Goal: Information Seeking & Learning: Learn about a topic

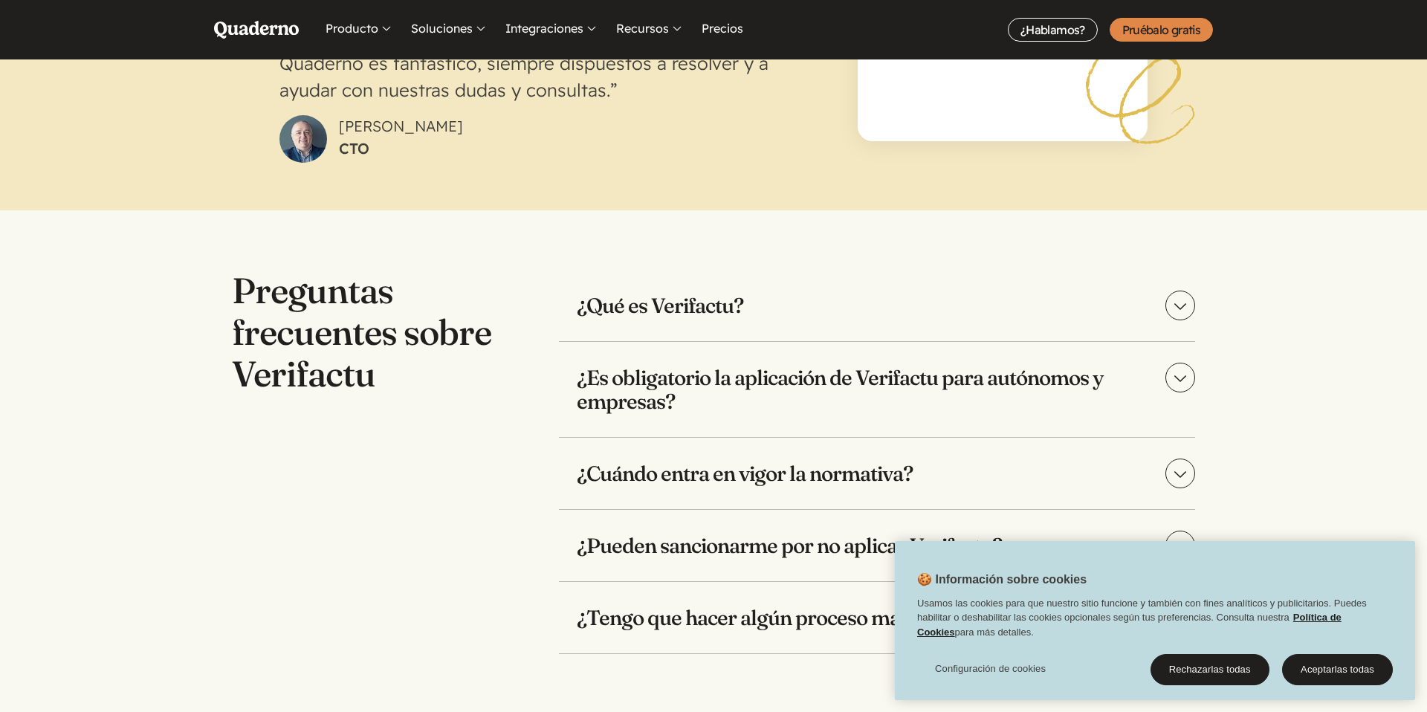
scroll to position [2973, 0]
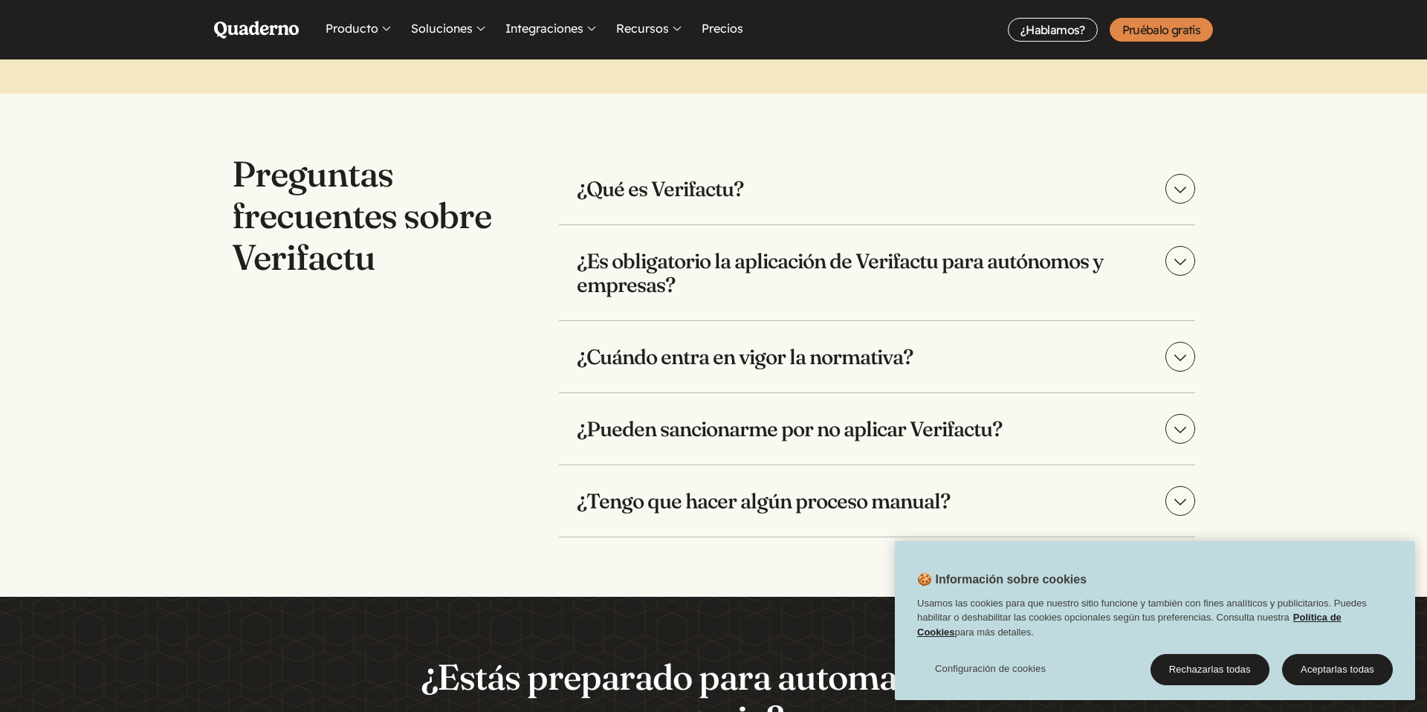
click at [675, 271] on h3 "¿Es obligatorio la aplicación de Verifactu para autónomos y empresas?" at bounding box center [877, 272] width 636 height 95
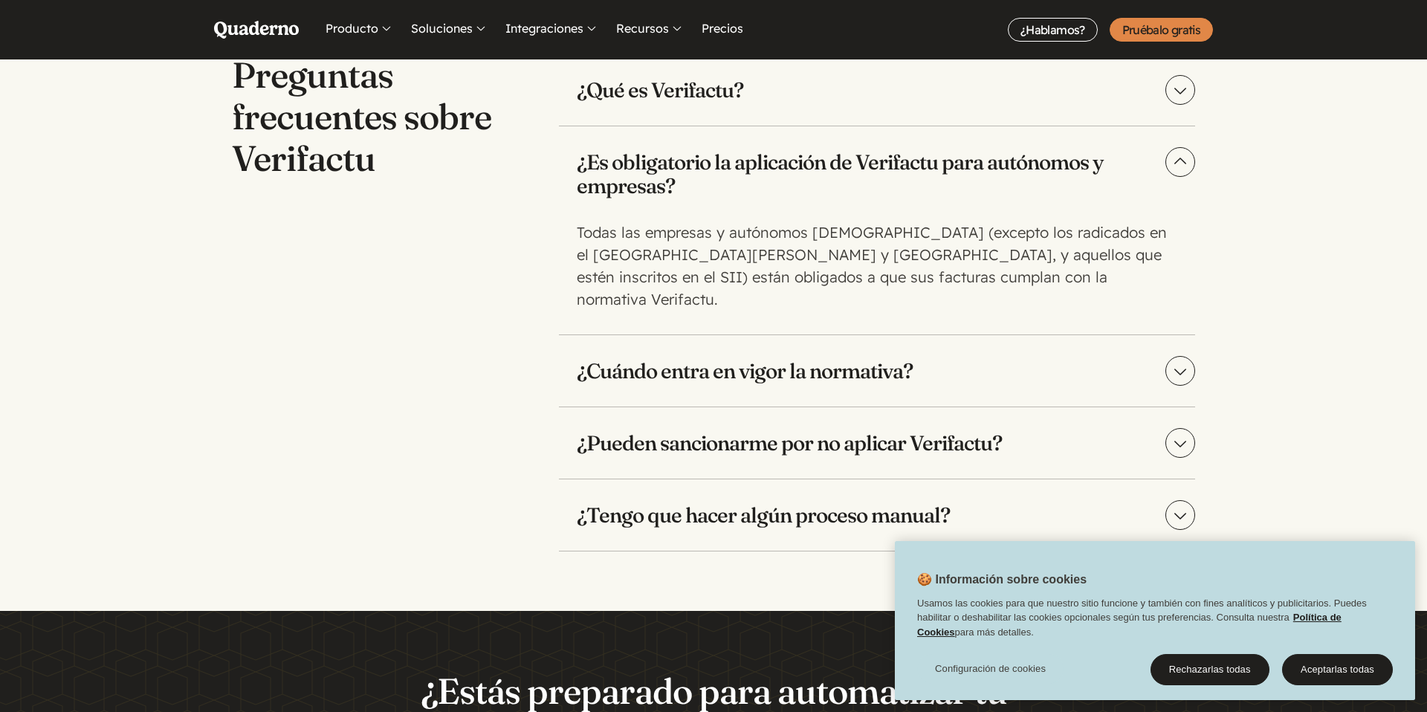
scroll to position [3074, 0]
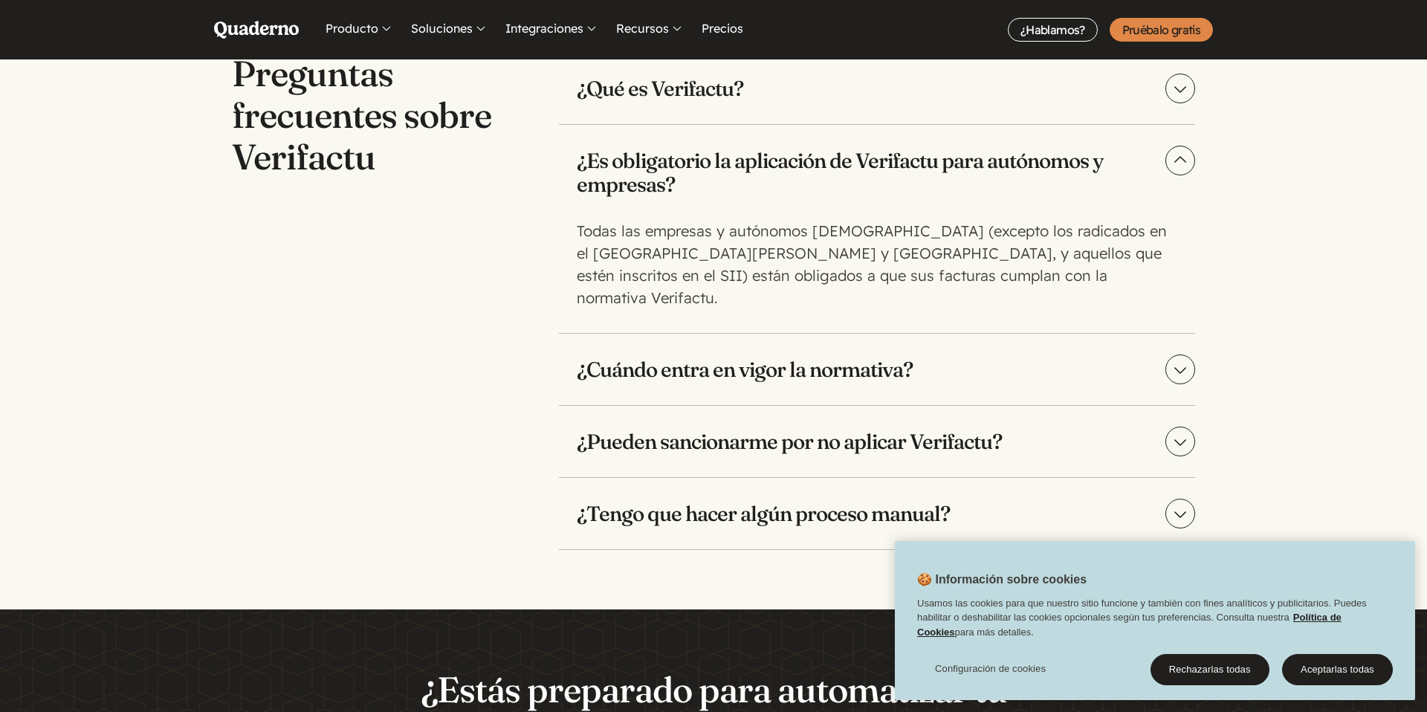
click at [646, 334] on h3 "¿Cuándo entra en vigor la normativa?" at bounding box center [877, 369] width 636 height 71
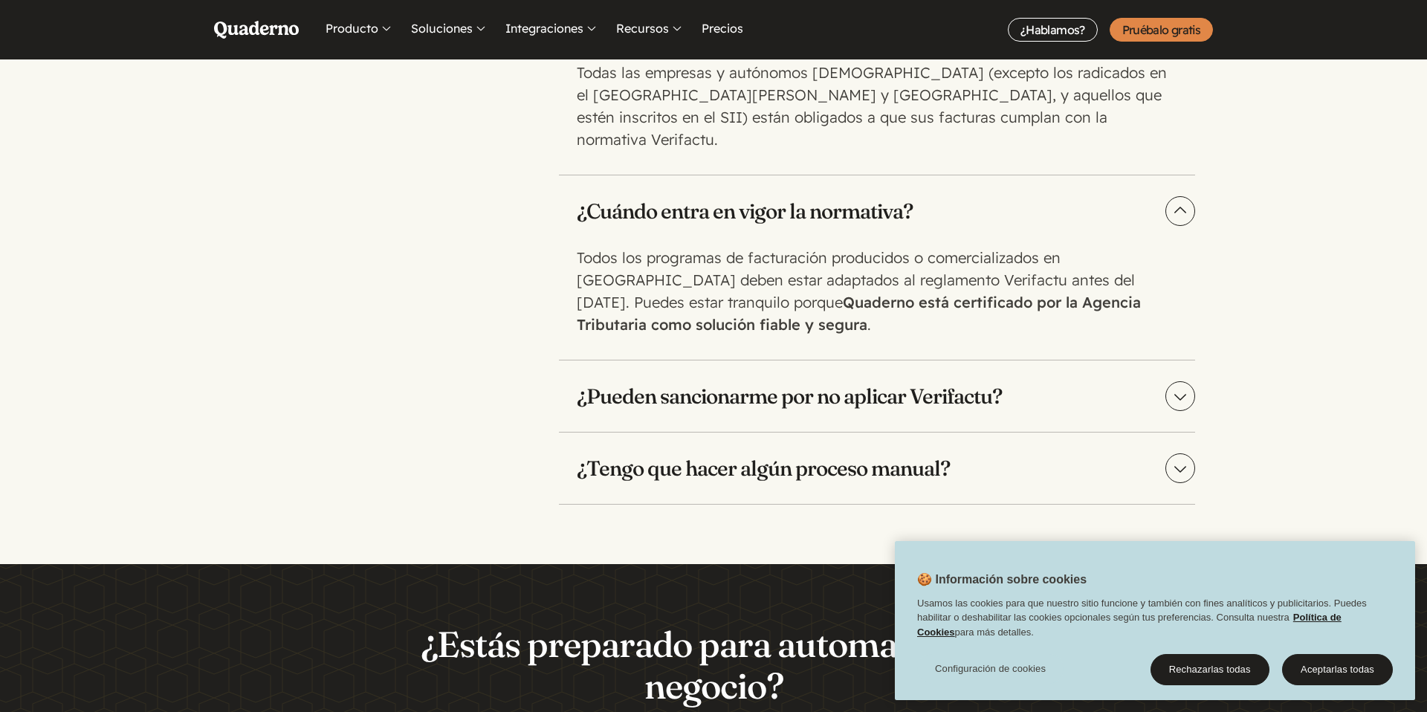
scroll to position [3240, 0]
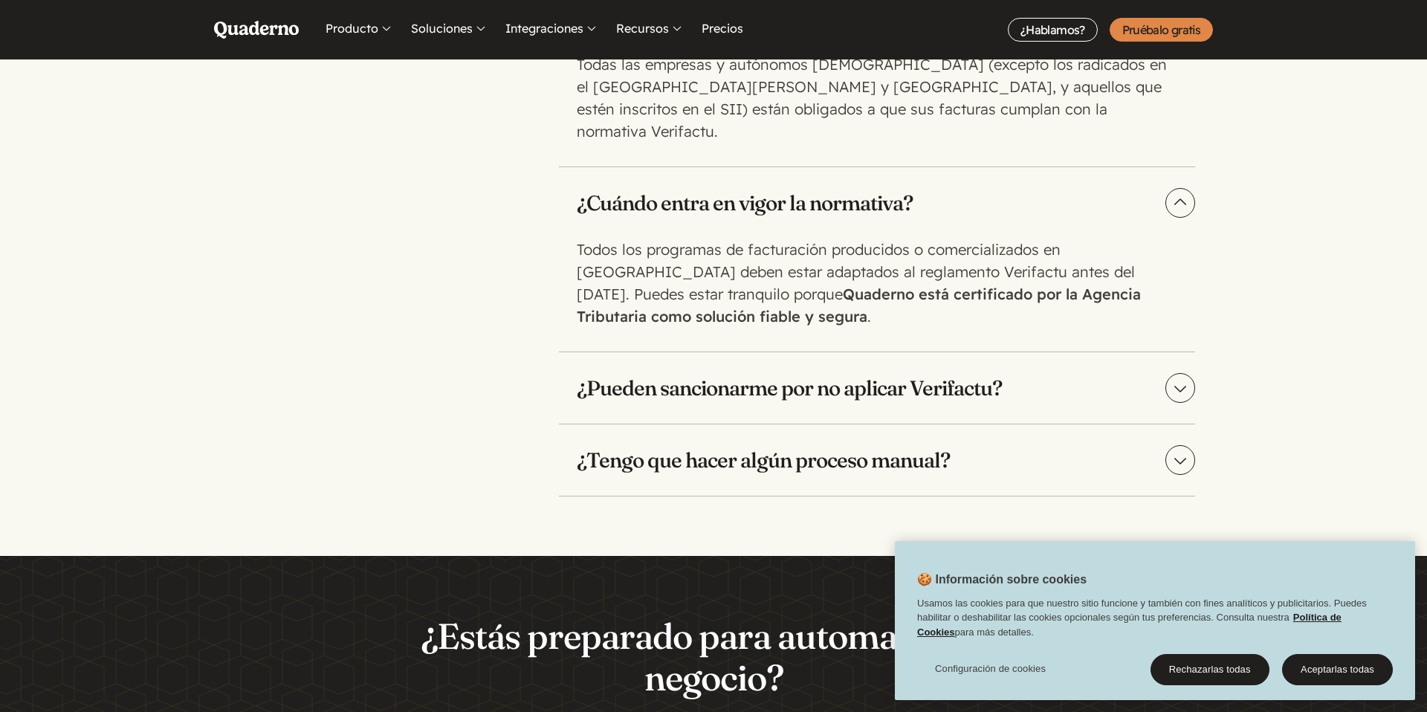
click at [618, 362] on h3 "¿Pueden sancionarme por no aplicar Verifactu?" at bounding box center [877, 387] width 636 height 71
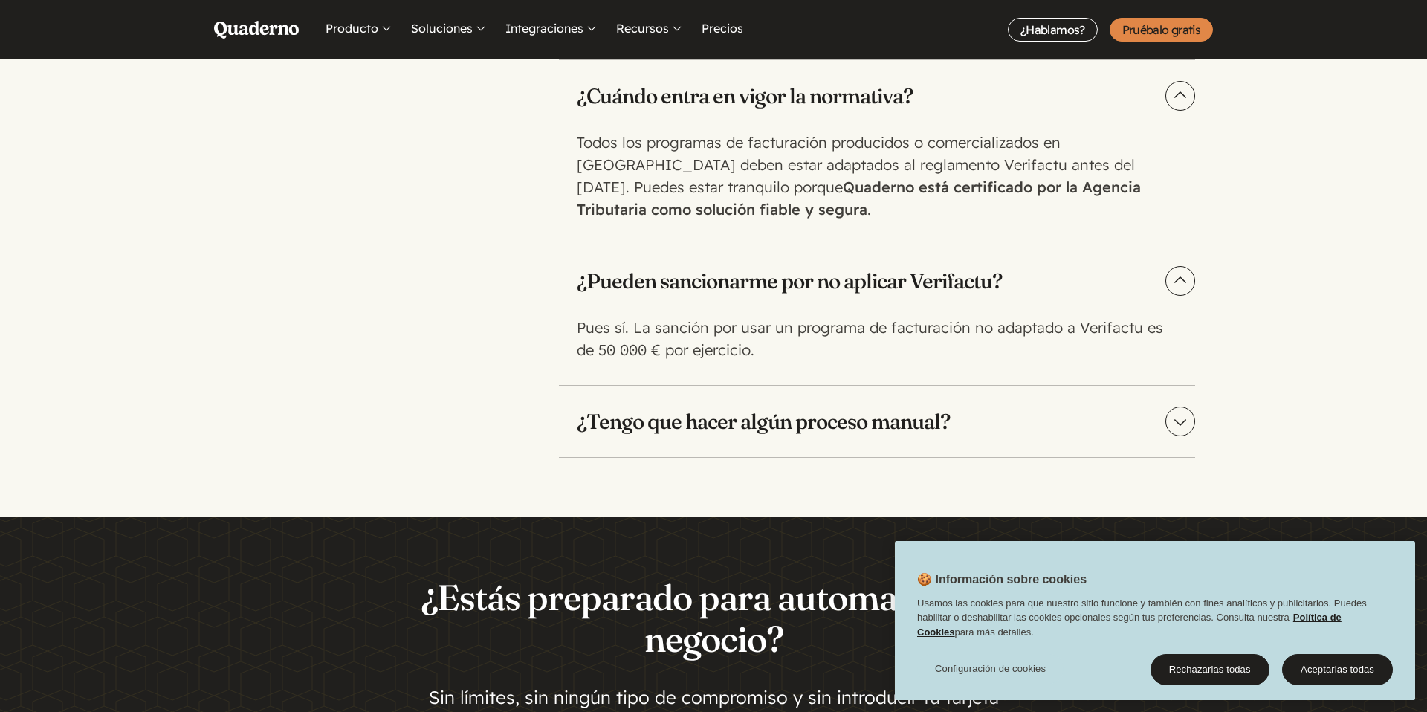
scroll to position [3385, 0]
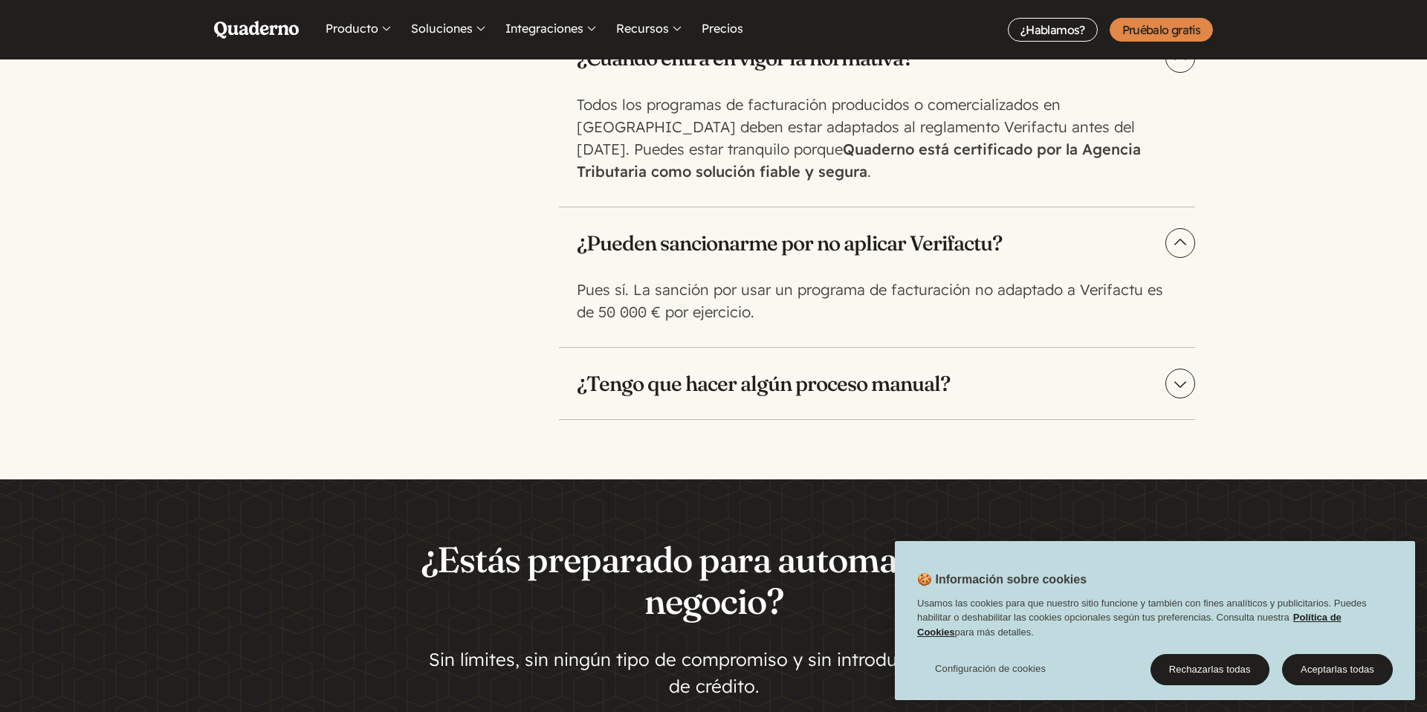
click at [647, 352] on h3 "¿Tengo que hacer algún proceso manual?" at bounding box center [877, 383] width 636 height 71
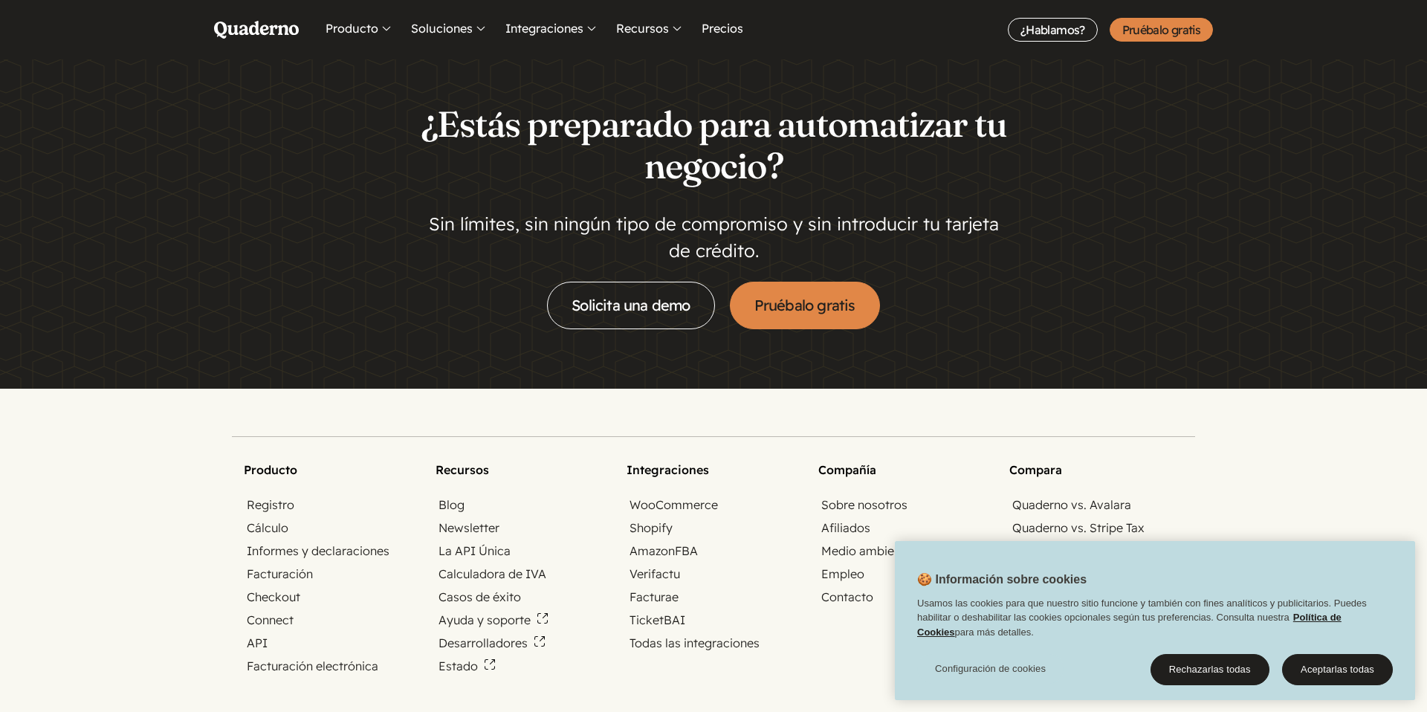
scroll to position [3892, 0]
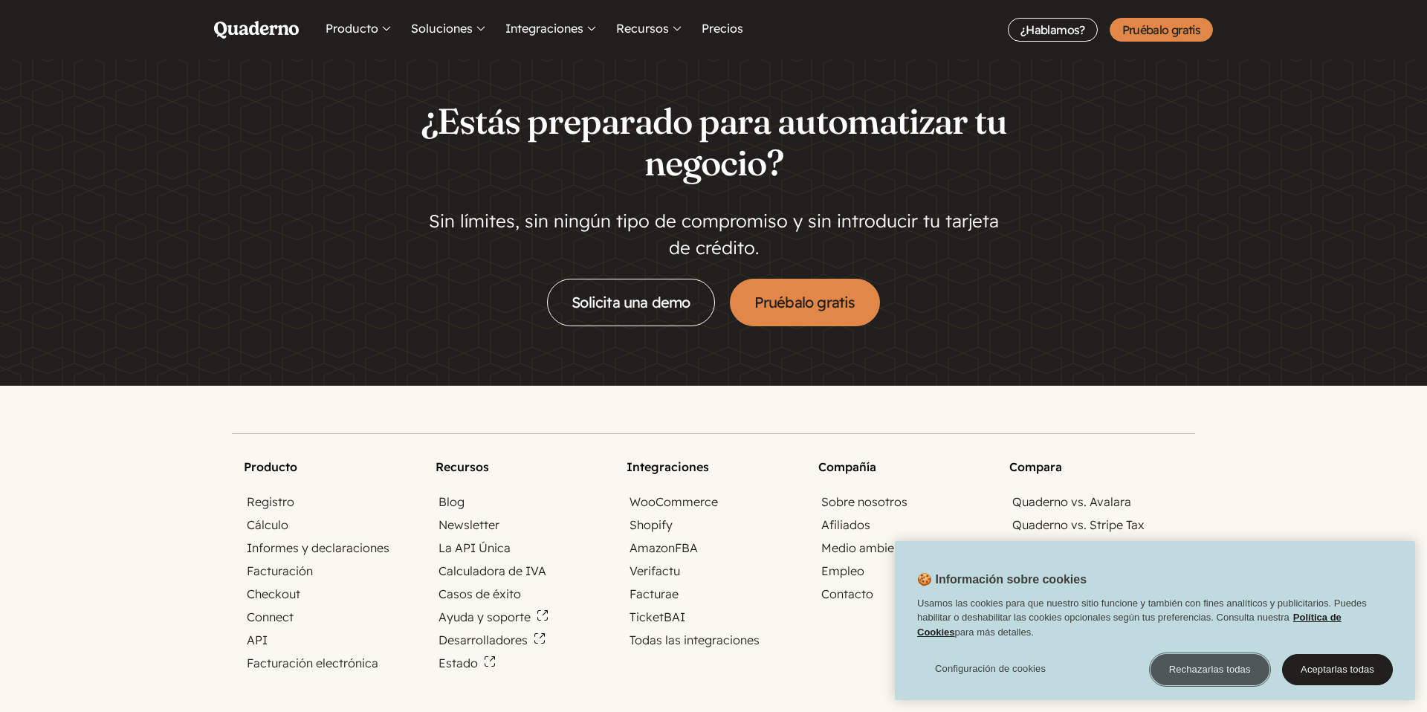
click at [1198, 665] on button "Rechazarlas todas" at bounding box center [1210, 669] width 119 height 31
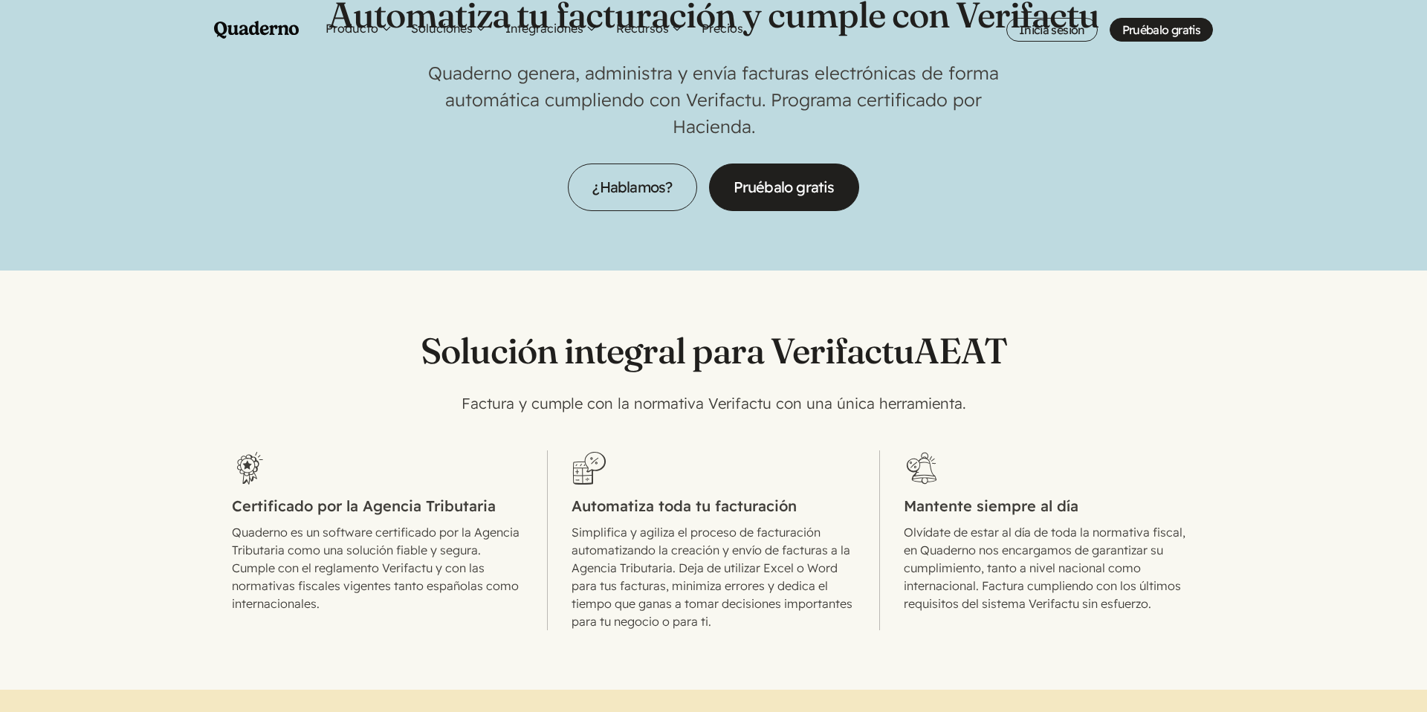
scroll to position [0, 0]
